Goal: Transaction & Acquisition: Purchase product/service

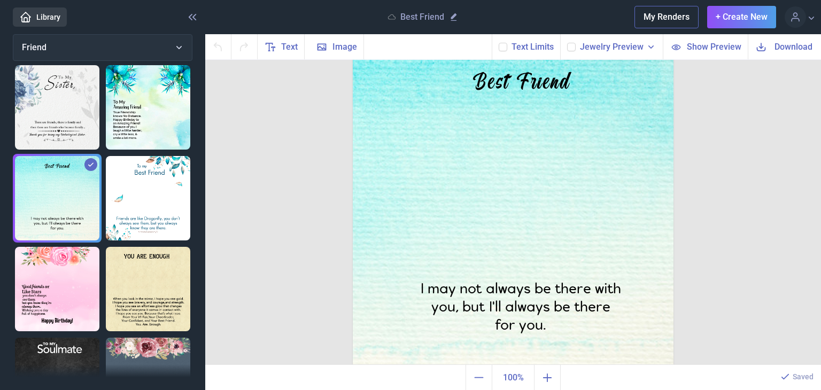
scroll to position [56, 0]
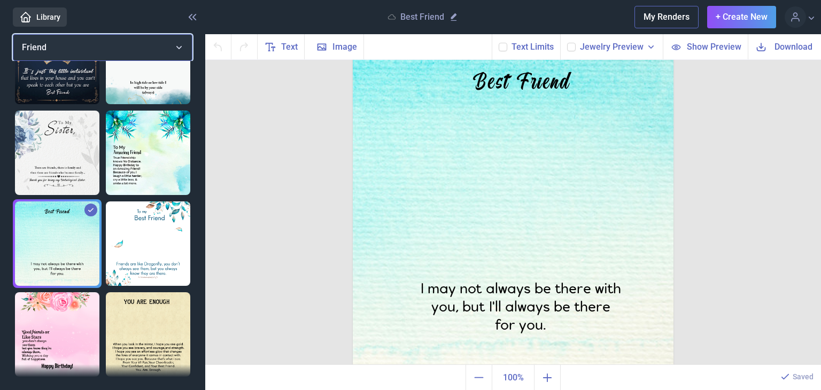
click at [103, 50] on button "Friend" at bounding box center [103, 47] width 180 height 27
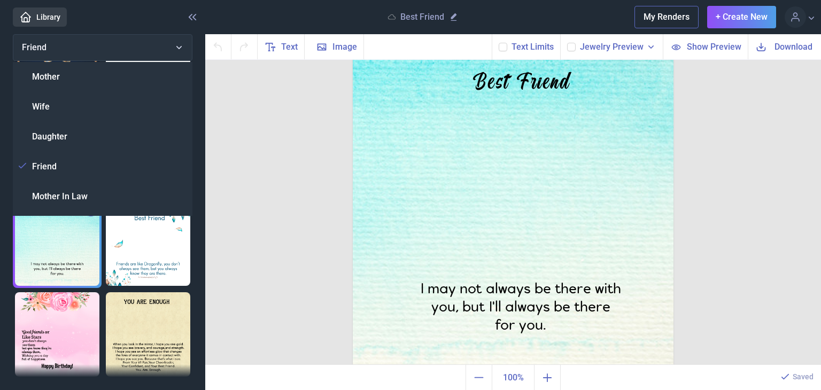
click at [72, 92] on div "Wife" at bounding box center [103, 107] width 180 height 30
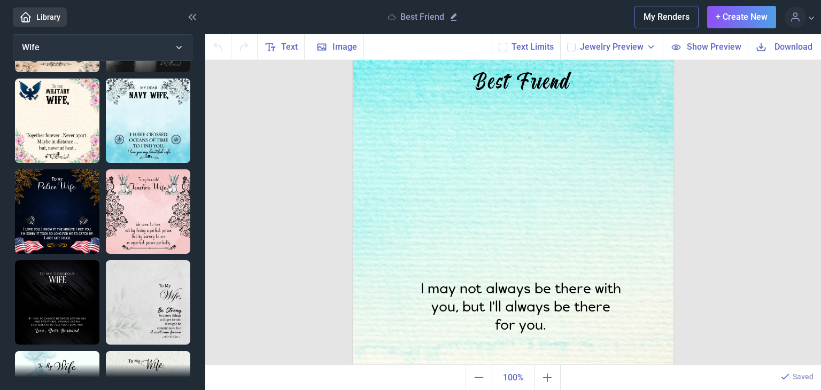
scroll to position [537, 0]
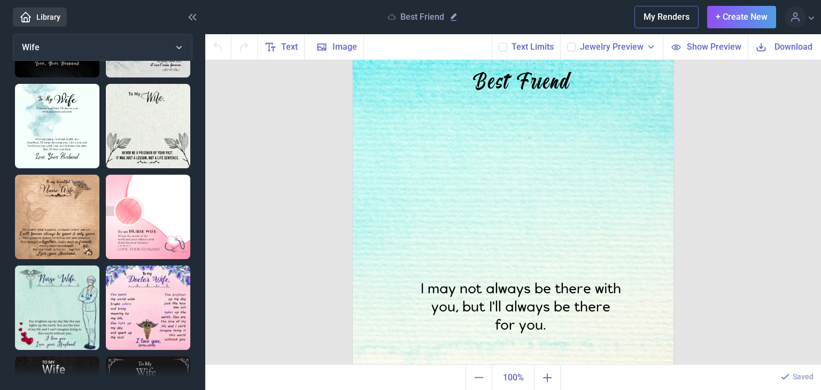
click at [152, 121] on img at bounding box center [148, 126] width 84 height 84
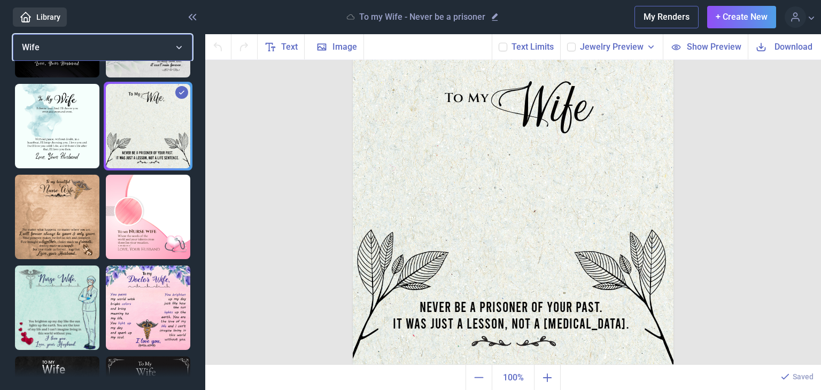
click at [120, 52] on button "Wife" at bounding box center [103, 47] width 180 height 27
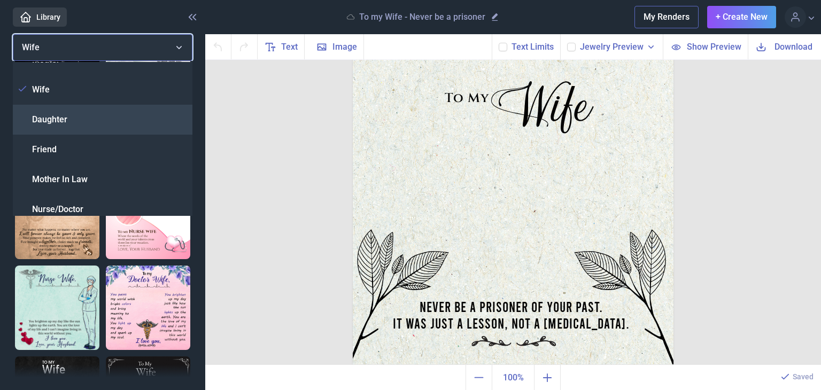
scroll to position [0, 0]
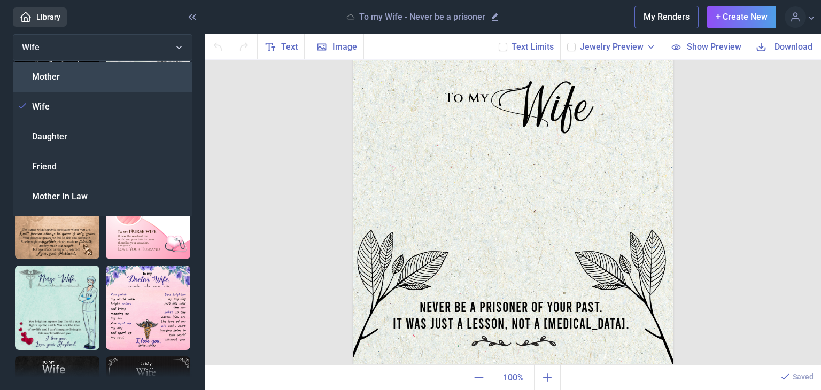
click at [57, 86] on div "Mother" at bounding box center [103, 77] width 180 height 30
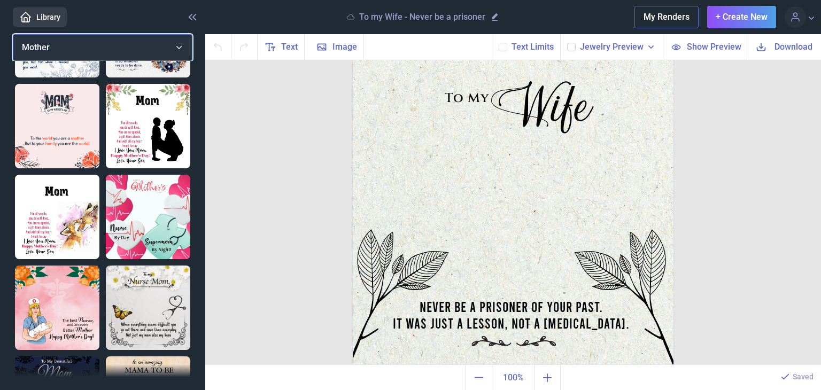
click at [66, 48] on button "Mother" at bounding box center [103, 47] width 180 height 27
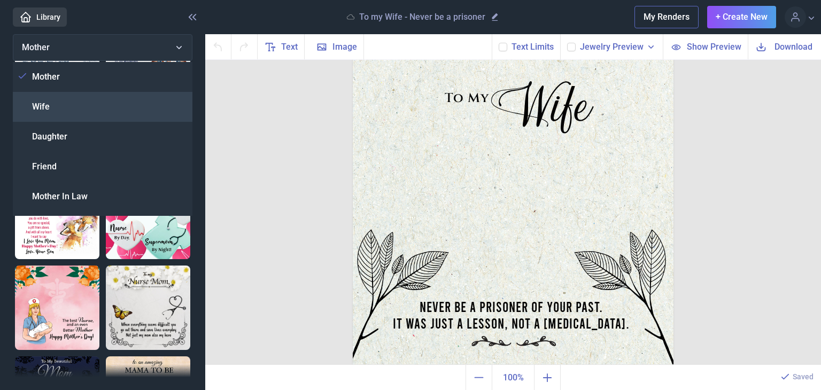
click at [72, 101] on div "Wife" at bounding box center [103, 107] width 180 height 30
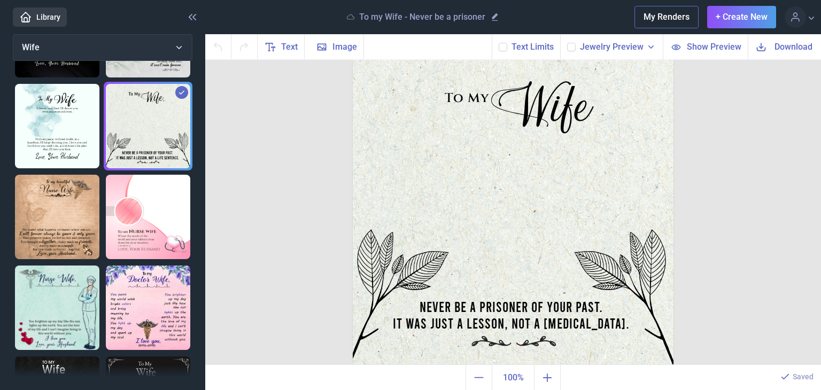
scroll to position [751, 0]
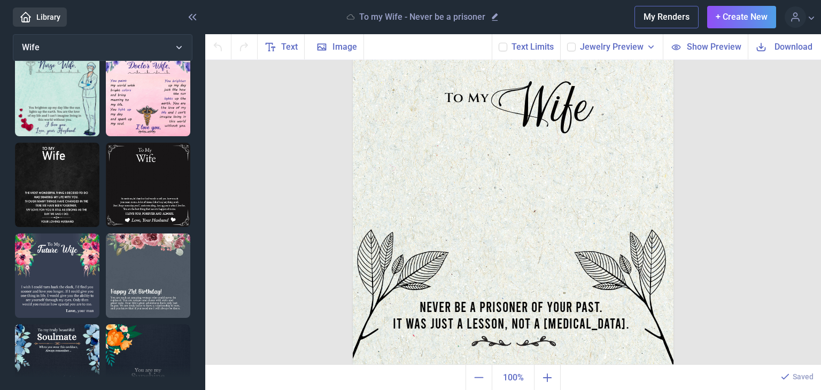
click at [63, 143] on img at bounding box center [57, 185] width 84 height 84
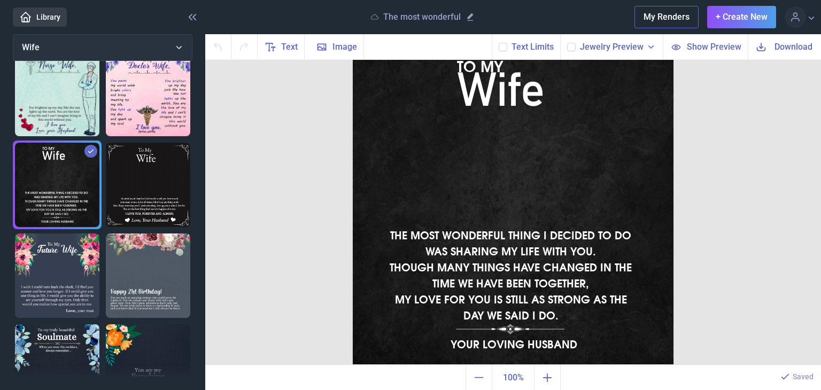
click at [767, 33] on header "Library The most wonderful My Renders + Create New Profile Design Library Log o…" at bounding box center [410, 17] width 821 height 34
click at [776, 44] on span "Download" at bounding box center [794, 47] width 38 height 12
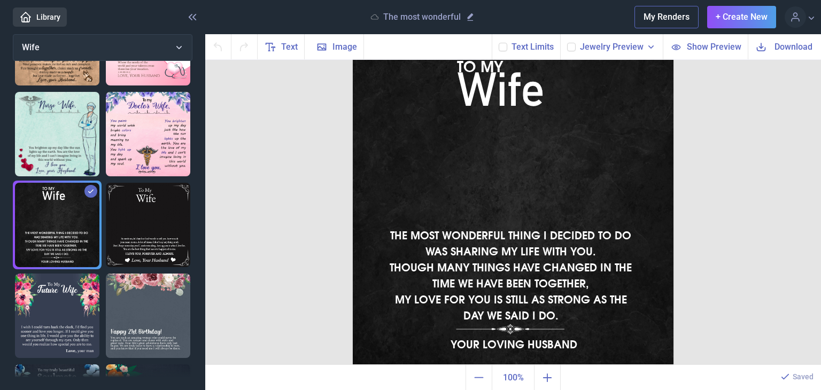
scroll to position [591, 0]
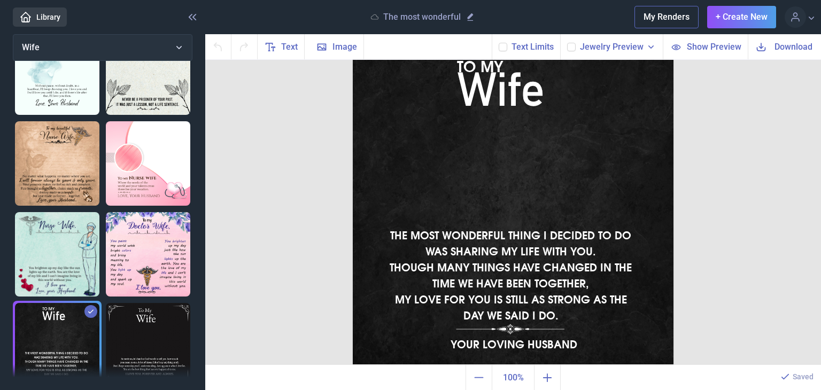
click at [112, 36] on div "Library The most wonderful My Renders + Create New Profile Design Library Log o…" at bounding box center [410, 195] width 821 height 390
click at [108, 44] on button "Wife" at bounding box center [103, 47] width 180 height 27
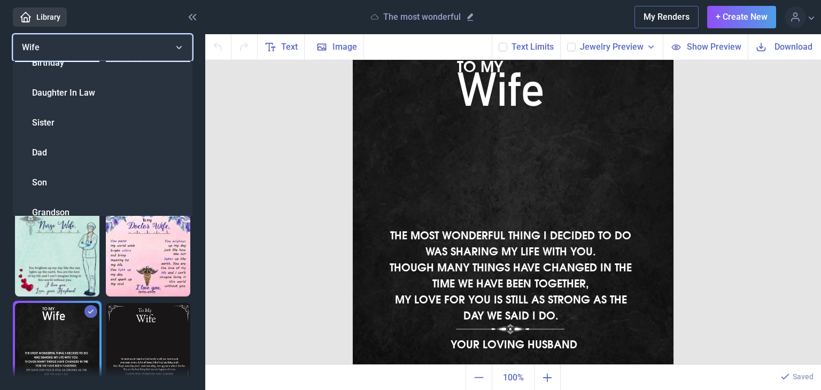
scroll to position [248, 0]
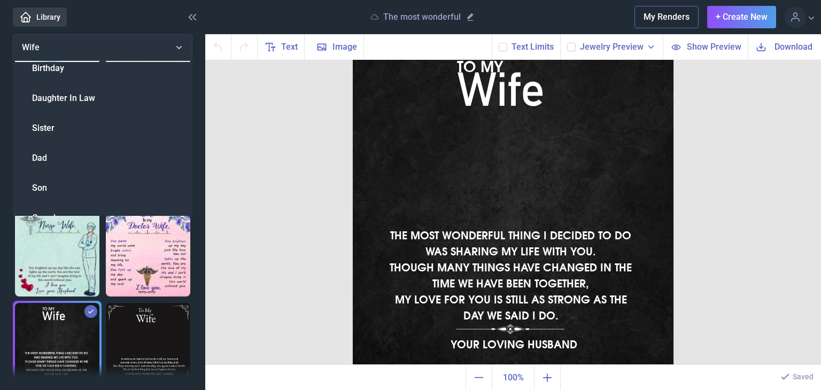
click at [83, 150] on div "Dad" at bounding box center [103, 158] width 180 height 30
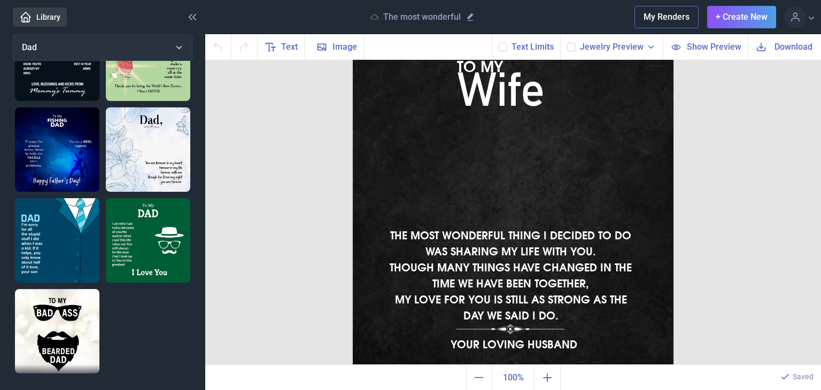
scroll to position [0, 0]
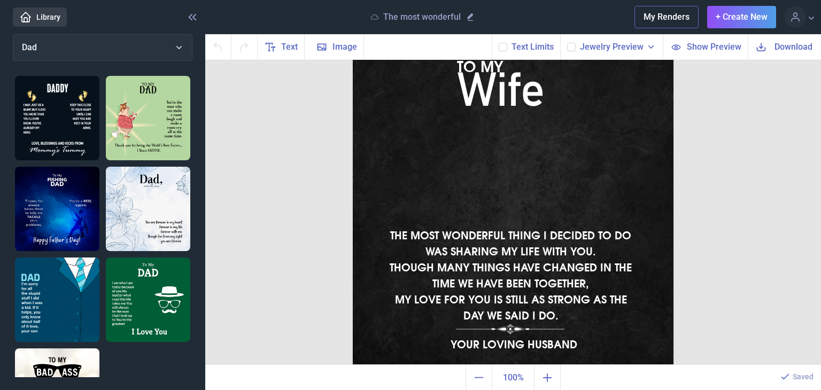
click at [13, 90] on div at bounding box center [57, 118] width 89 height 89
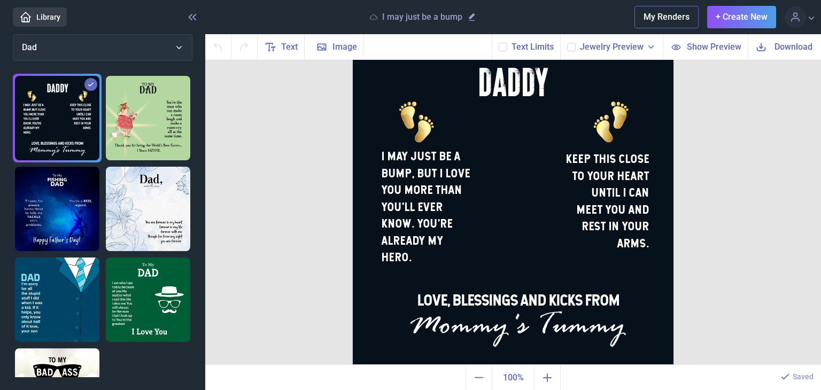
click at [66, 109] on img at bounding box center [57, 118] width 84 height 84
click at [112, 112] on img at bounding box center [148, 118] width 84 height 84
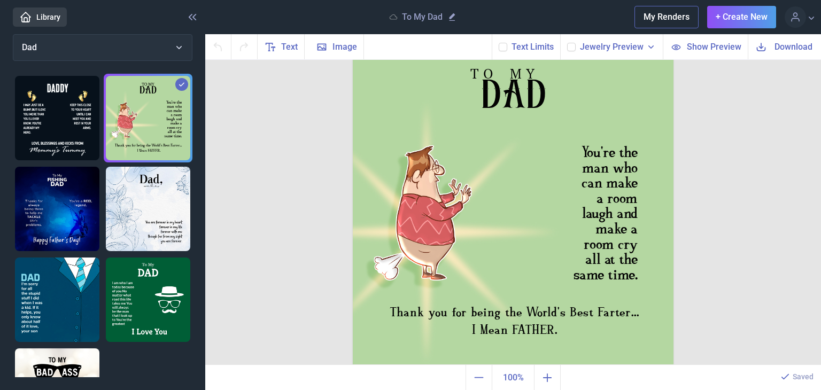
click at [120, 180] on img at bounding box center [148, 209] width 84 height 84
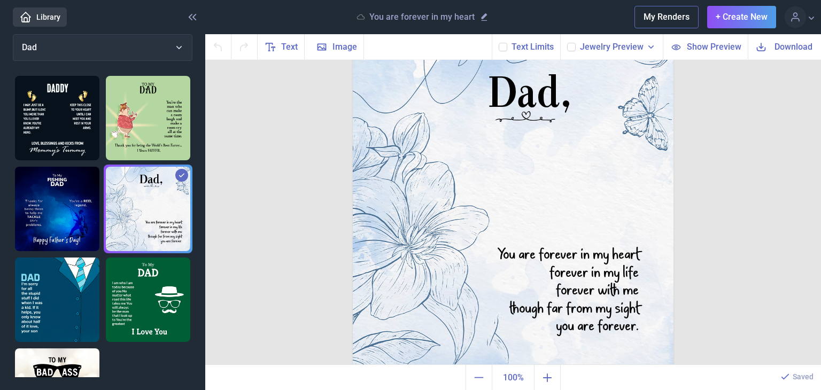
click at [82, 181] on img at bounding box center [57, 209] width 84 height 84
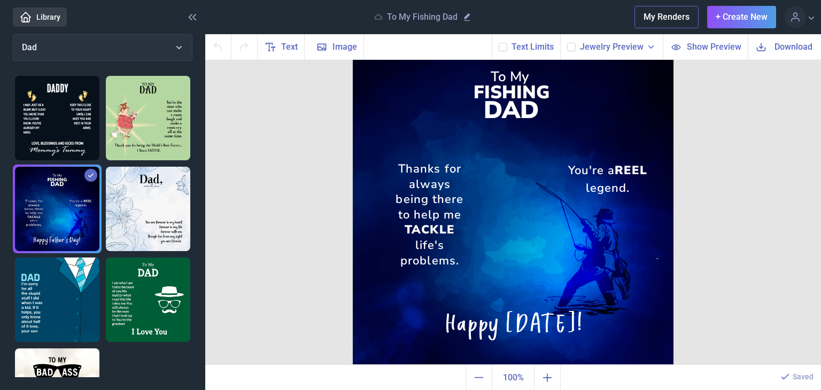
click at [80, 258] on img at bounding box center [57, 300] width 84 height 84
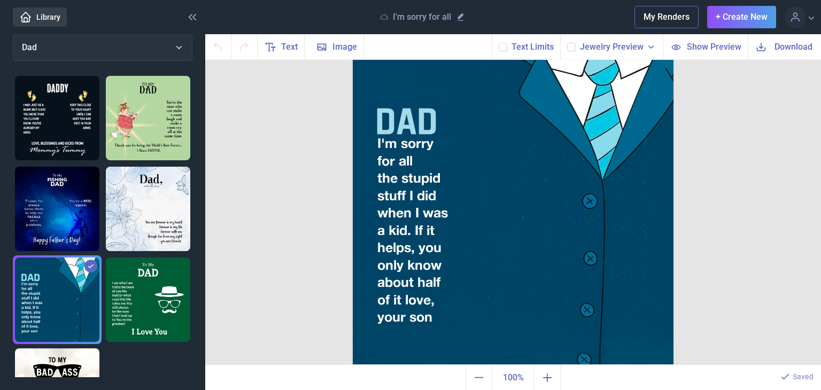
click at [799, 45] on span "Download" at bounding box center [794, 47] width 38 height 12
click at [425, 45] on div "I'm sorry for all the stupid stuff I did when I was a kid. If it helps, you onl…" at bounding box center [513, 45] width 321 height 0
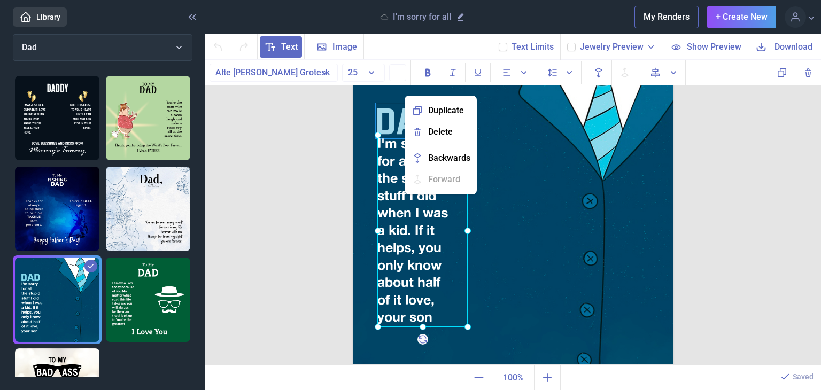
click at [436, 159] on span "Backwards" at bounding box center [449, 158] width 42 height 13
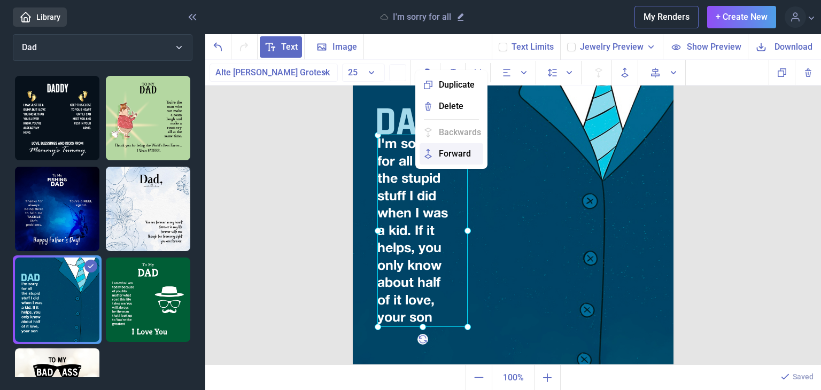
click at [439, 149] on span "Forward" at bounding box center [455, 154] width 32 height 13
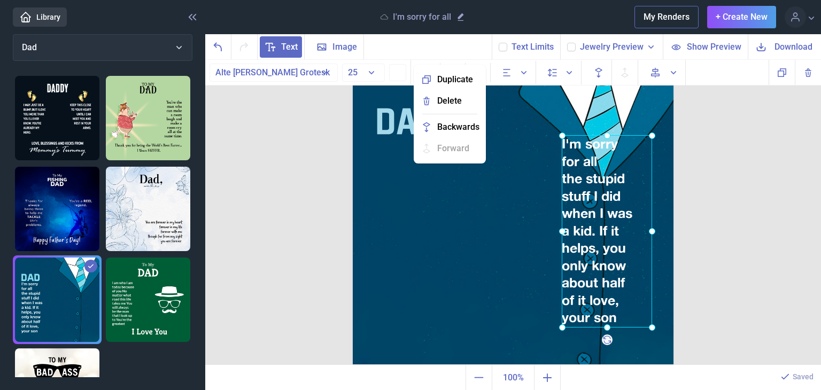
drag, startPoint x: 406, startPoint y: 190, endPoint x: 591, endPoint y: 190, distance: 184.9
click at [591, 190] on div at bounding box center [607, 231] width 90 height 192
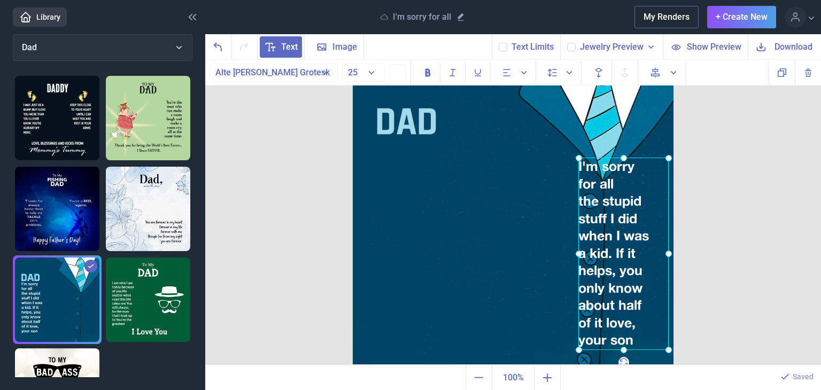
drag, startPoint x: 584, startPoint y: 191, endPoint x: 573, endPoint y: 214, distance: 25.3
click at [579, 214] on div at bounding box center [623, 254] width 90 height 192
